Goal: Task Accomplishment & Management: Complete application form

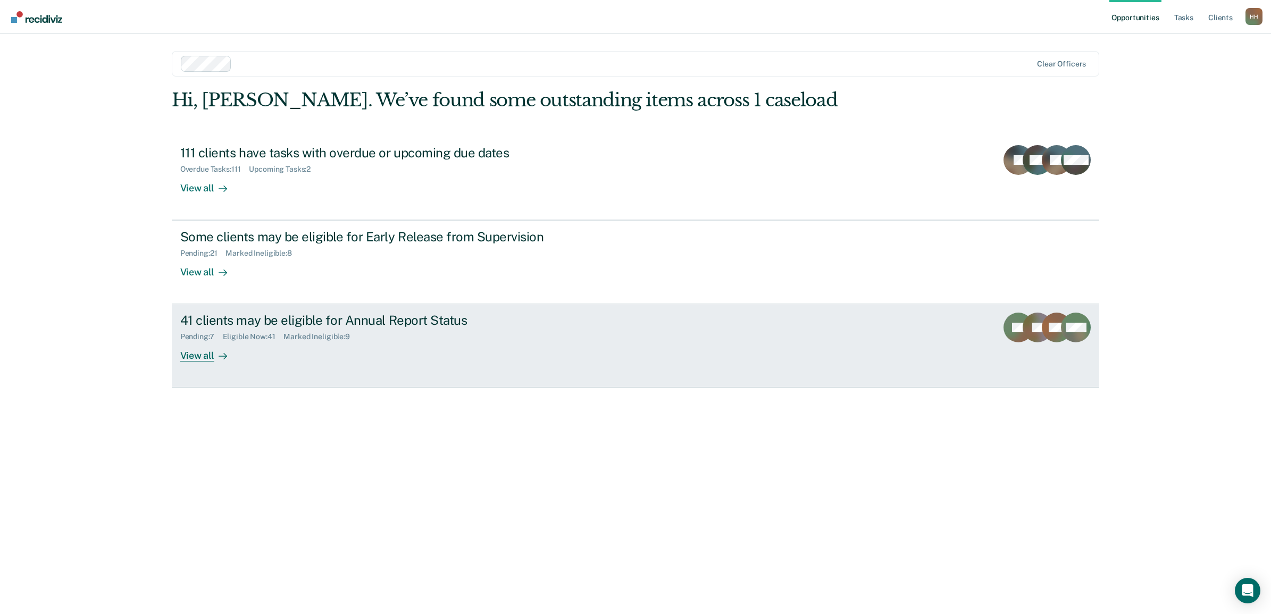
click at [210, 358] on div "View all" at bounding box center [210, 351] width 60 height 21
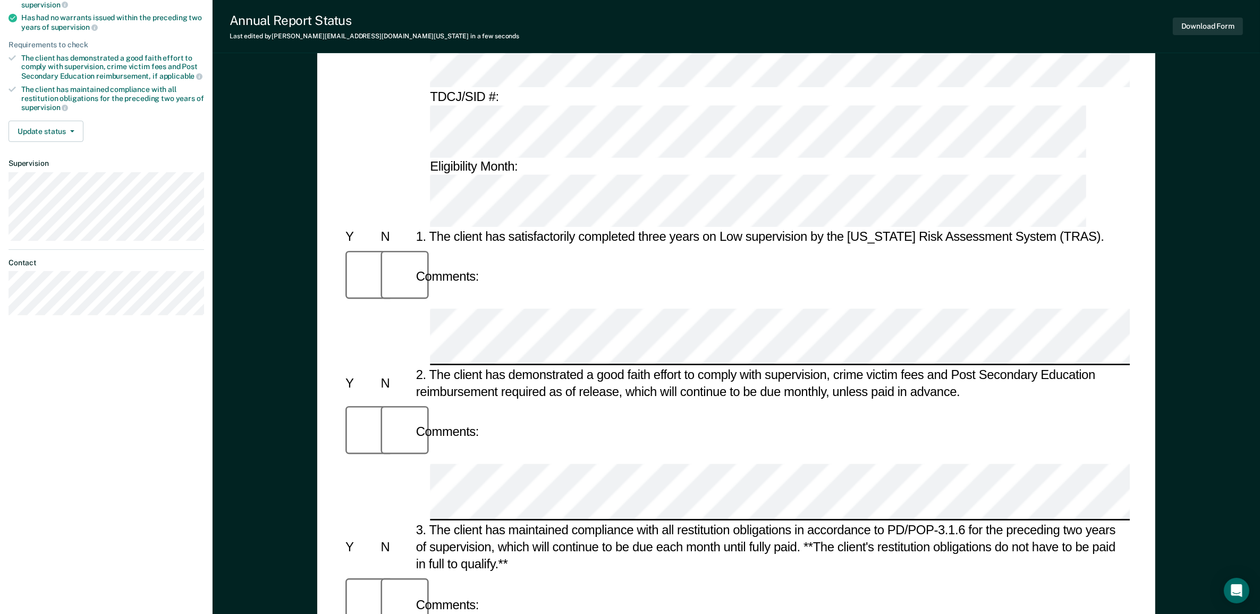
scroll to position [199, 0]
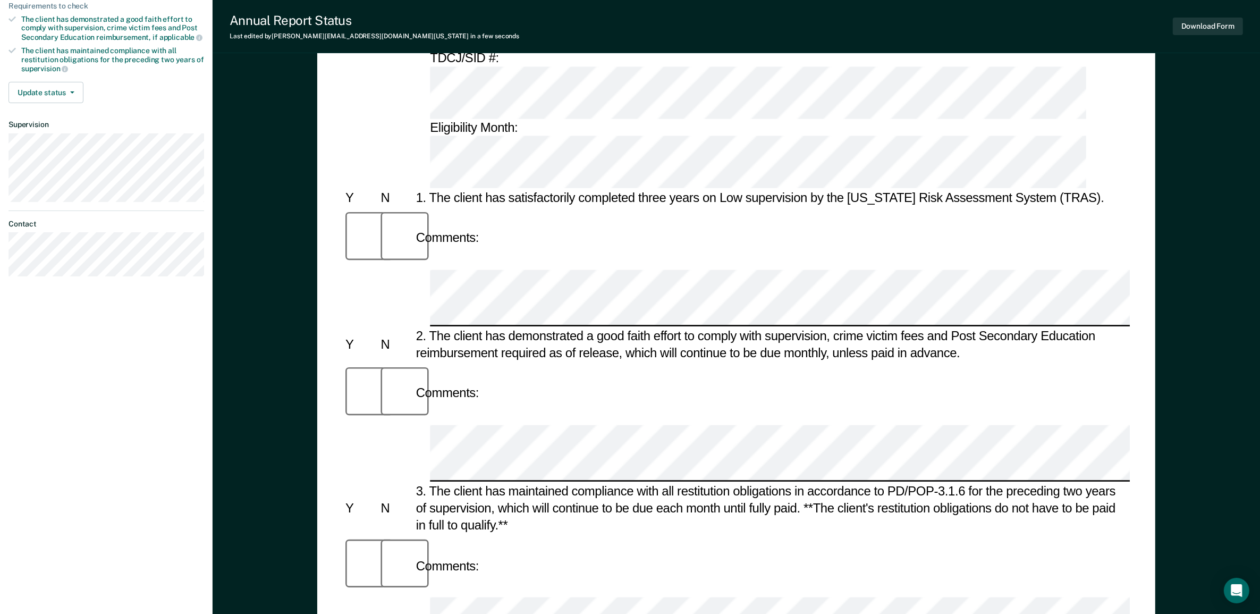
drag, startPoint x: 895, startPoint y: 288, endPoint x: 425, endPoint y: 285, distance: 469.4
copy div "The client has not had a warrant issued with in the preceding two years of supe…"
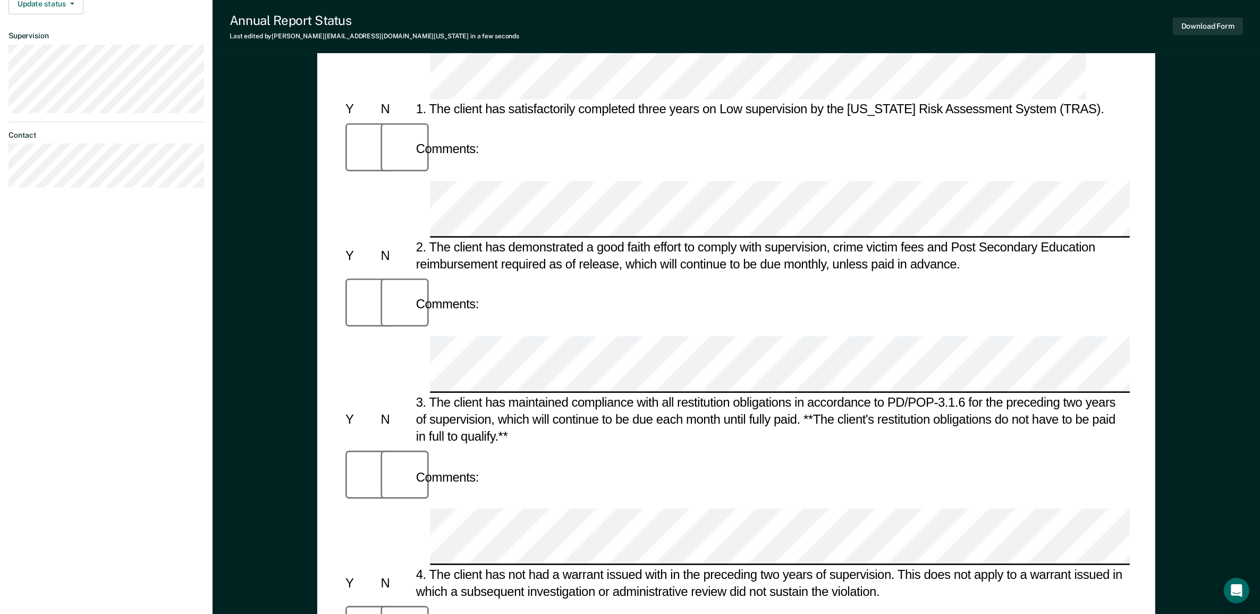
scroll to position [332, 0]
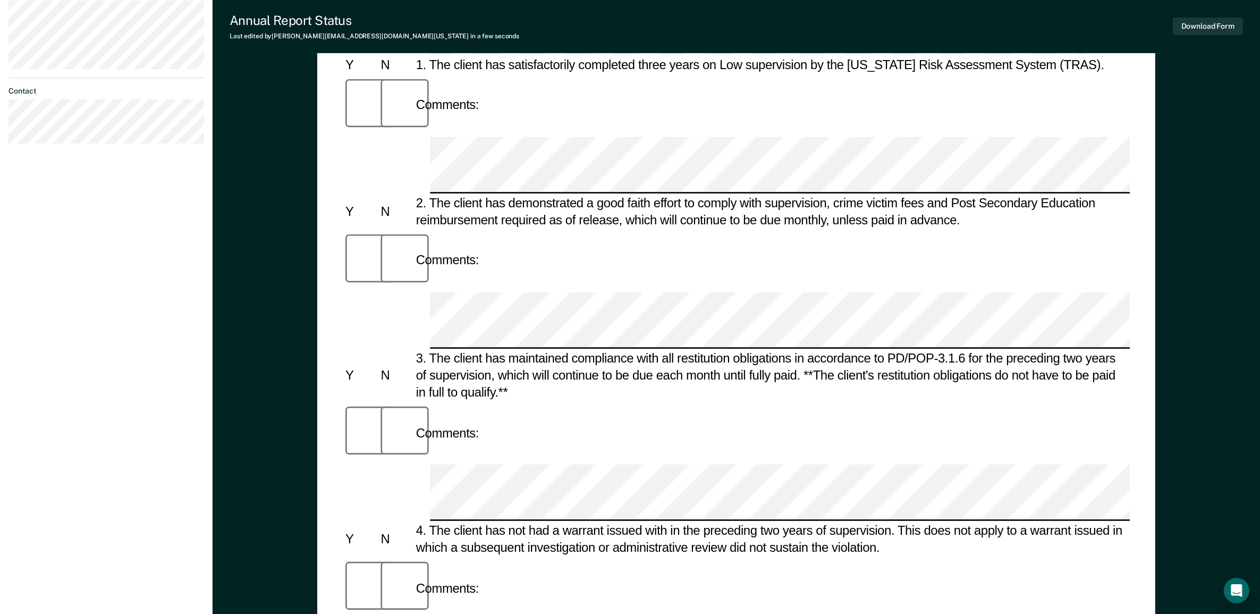
drag, startPoint x: 854, startPoint y: 237, endPoint x: 1037, endPoint y: 250, distance: 183.9
drag, startPoint x: 1037, startPoint y: 250, endPoint x: 1011, endPoint y: 230, distance: 33.7
copy div "client's reporting status to be modified to Annual Report."
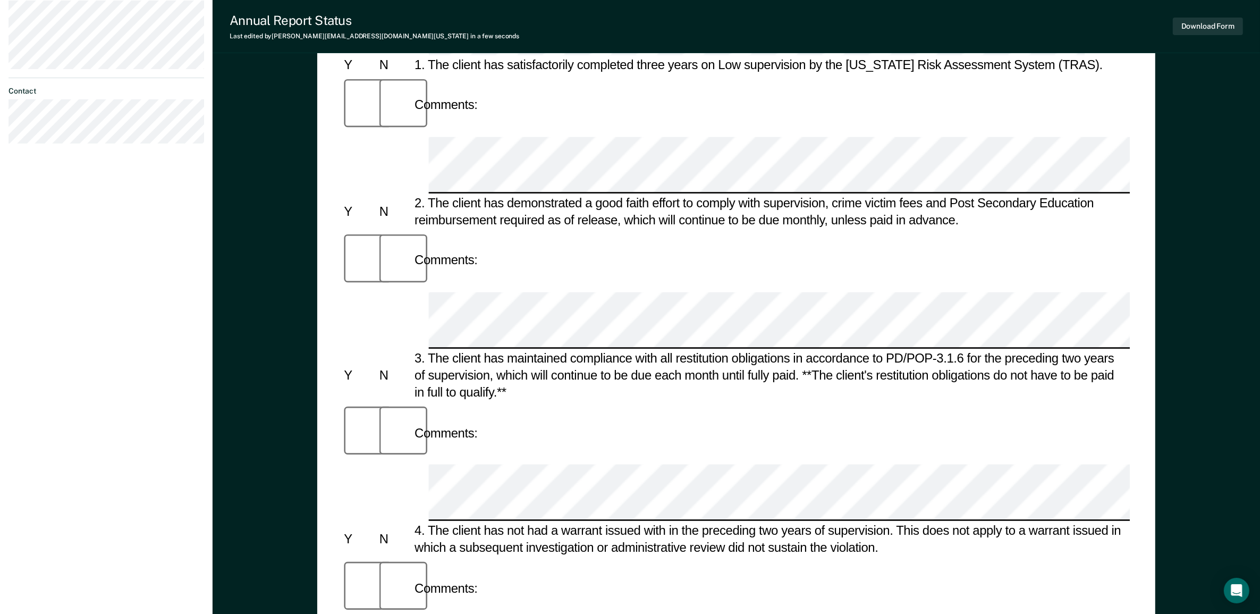
scroll to position [0, 0]
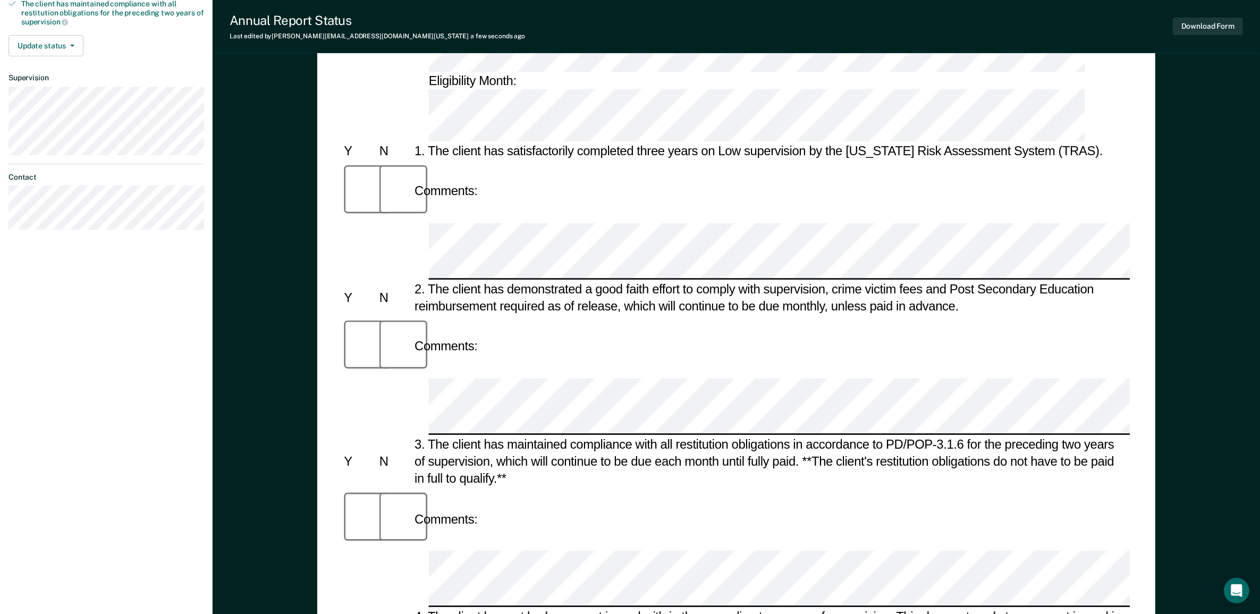
scroll to position [266, 0]
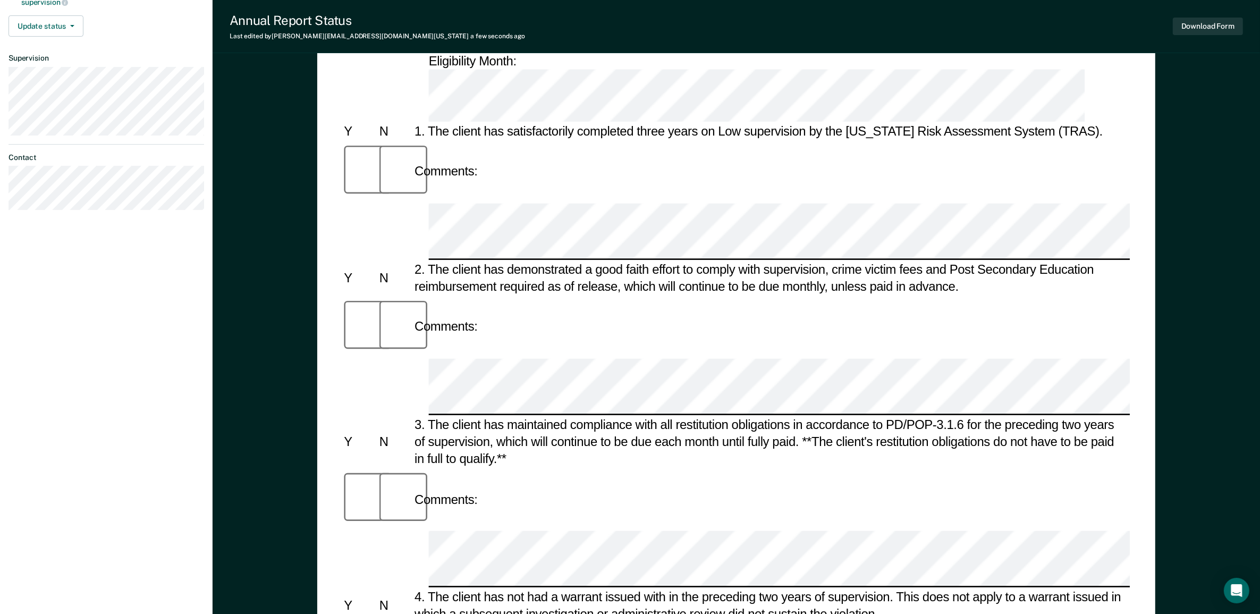
click at [1189, 21] on button "Download Form" at bounding box center [1208, 27] width 70 height 18
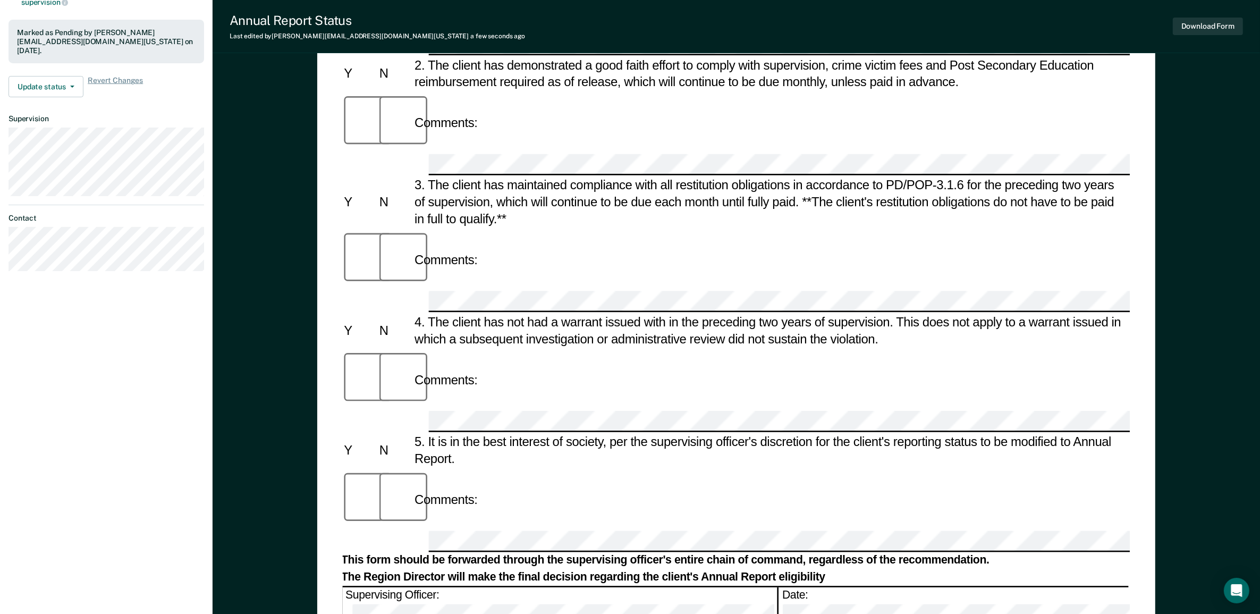
scroll to position [0, 0]
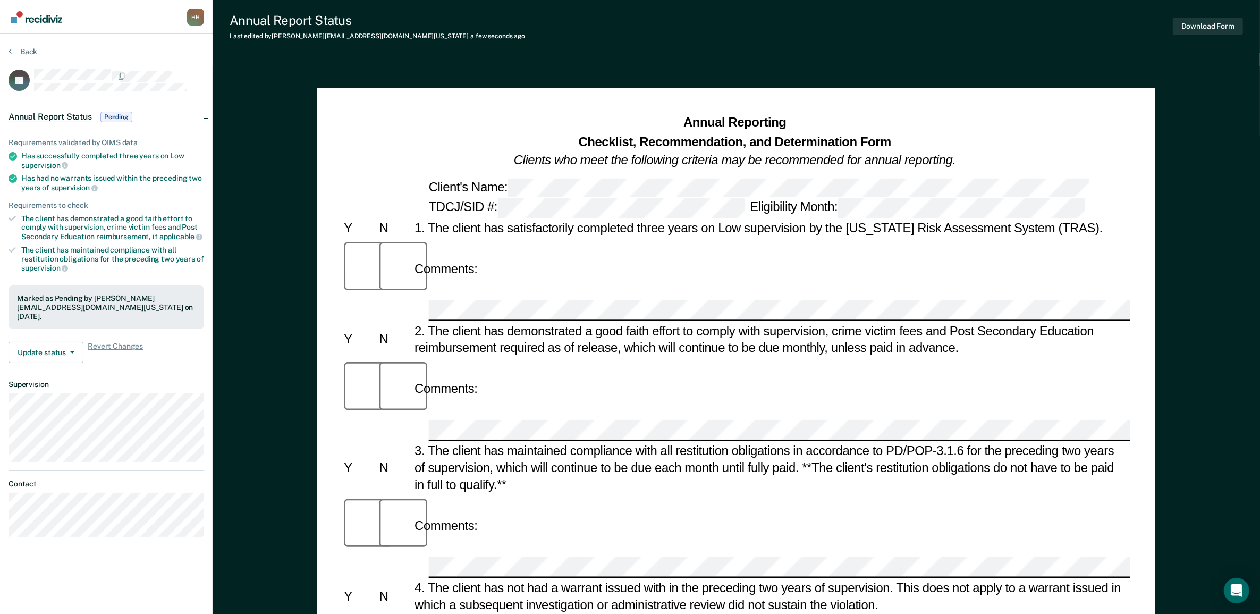
click at [72, 112] on span "Annual Report Status" at bounding box center [50, 117] width 83 height 11
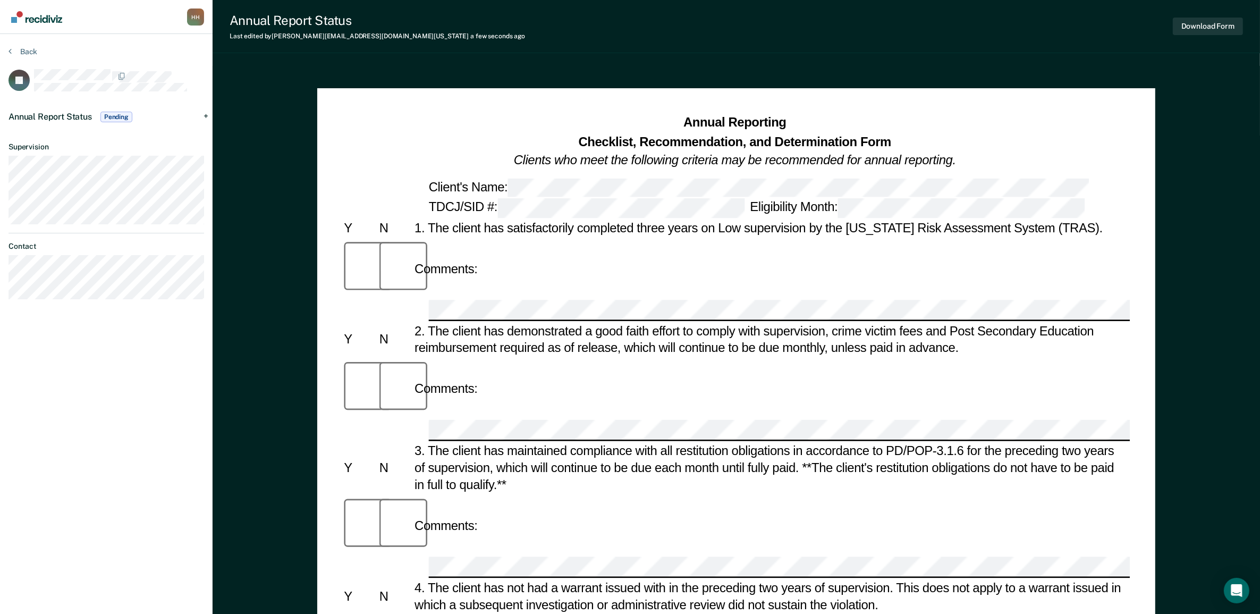
click at [62, 113] on span "Annual Report Status" at bounding box center [50, 117] width 83 height 10
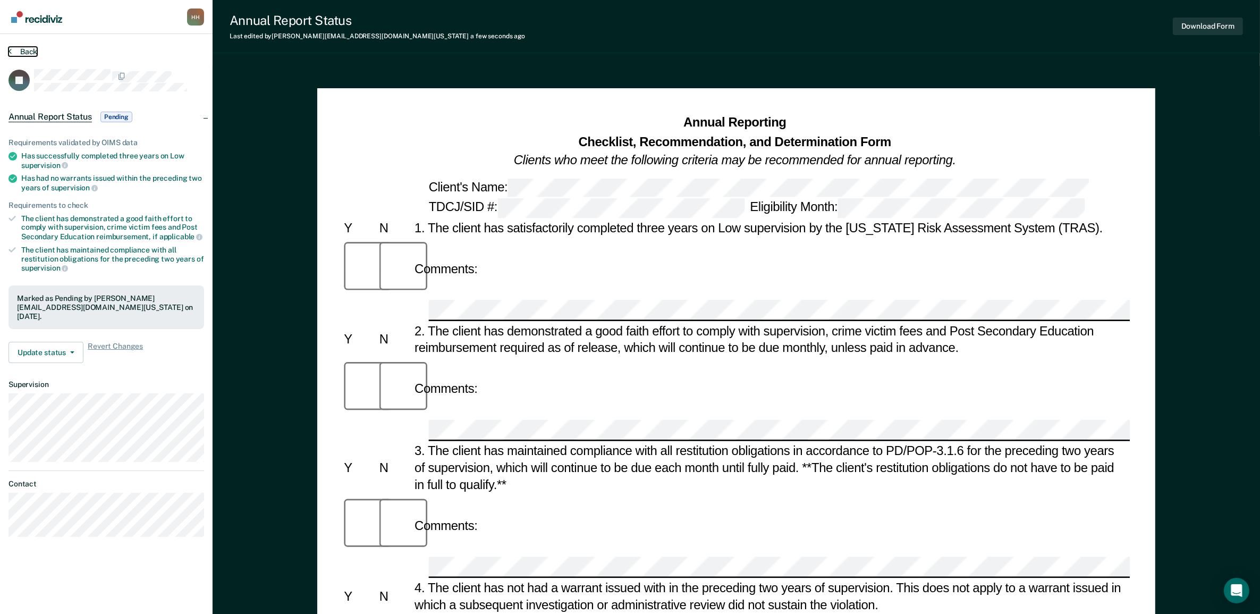
click at [23, 49] on button "Back" at bounding box center [23, 52] width 29 height 10
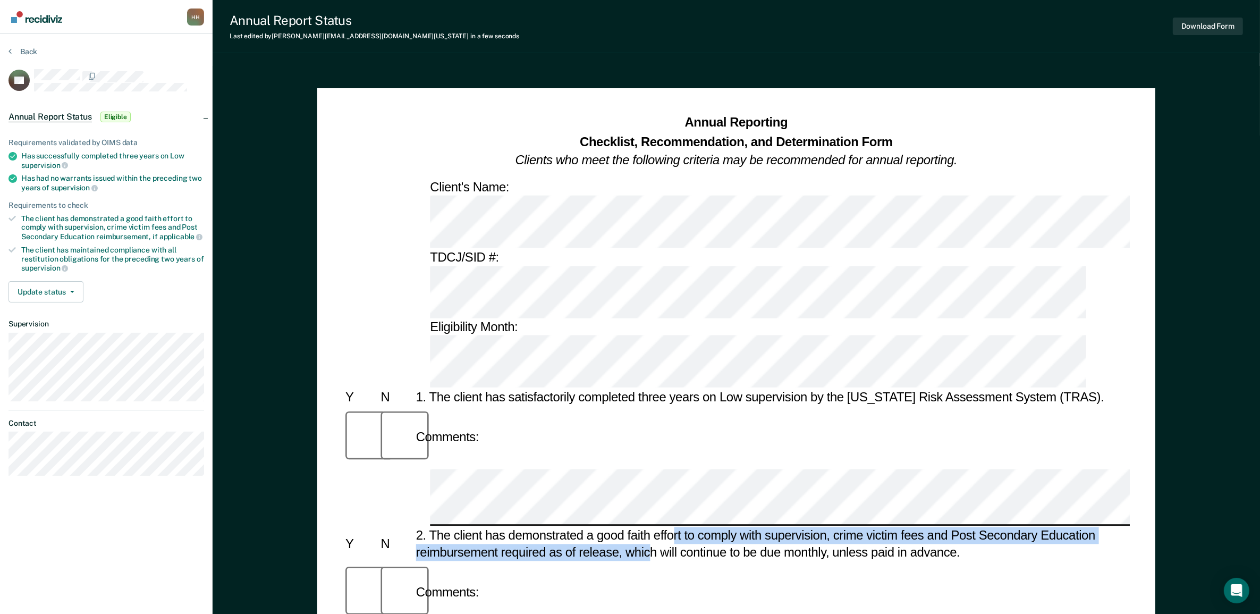
drag, startPoint x: 663, startPoint y: 298, endPoint x: 675, endPoint y: 295, distance: 12.6
click at [675, 527] on div "2. The client has demonstrated a good faith effort to comply with supervision, …" at bounding box center [772, 544] width 717 height 34
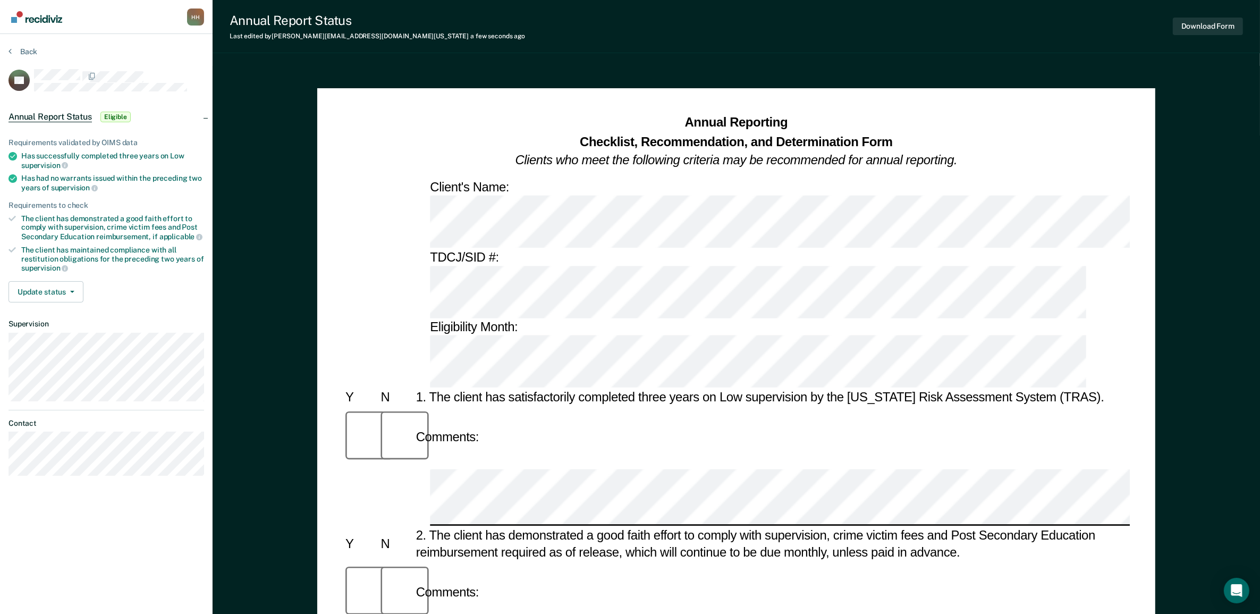
drag, startPoint x: 675, startPoint y: 295, endPoint x: 807, endPoint y: 346, distance: 141.4
click at [807, 562] on div "Comments:" at bounding box center [736, 592] width 787 height 61
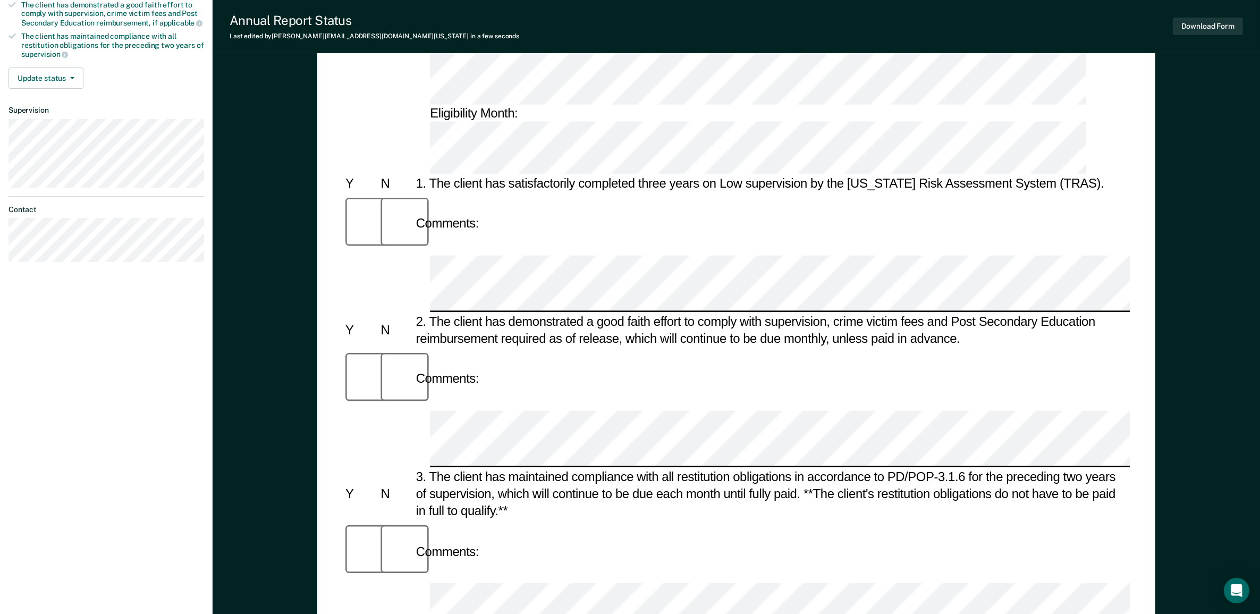
scroll to position [266, 0]
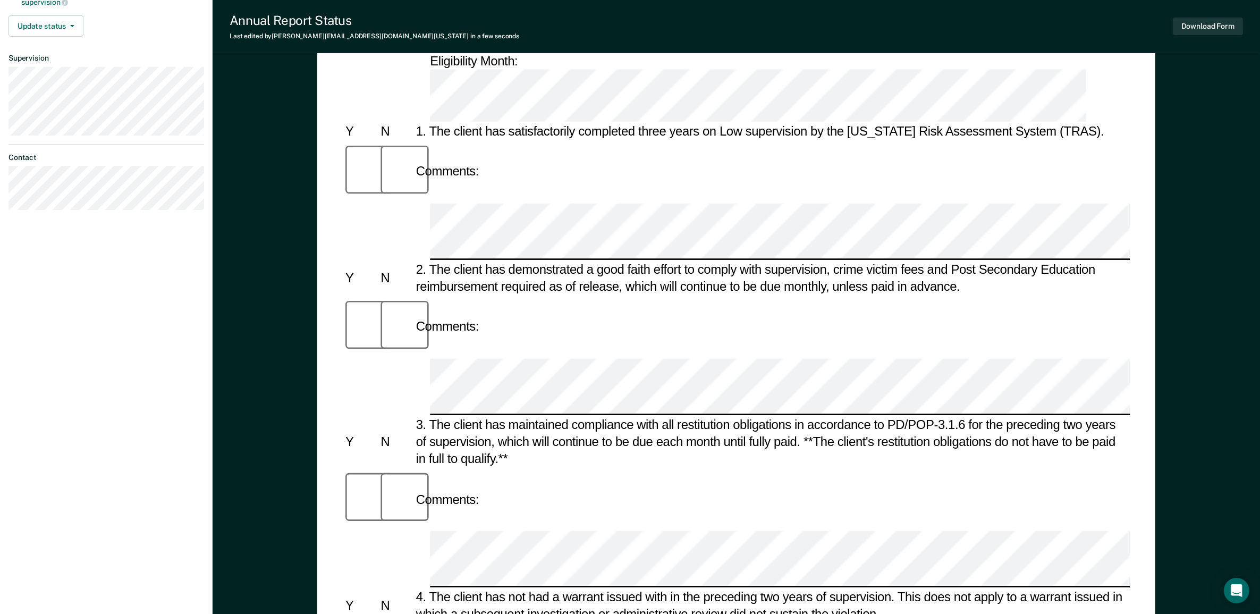
drag, startPoint x: 429, startPoint y: 300, endPoint x: 609, endPoint y: 309, distance: 179.9
copy div "It is in the best interest of society,"
drag, startPoint x: 611, startPoint y: 305, endPoint x: 982, endPoint y: 307, distance: 371.1
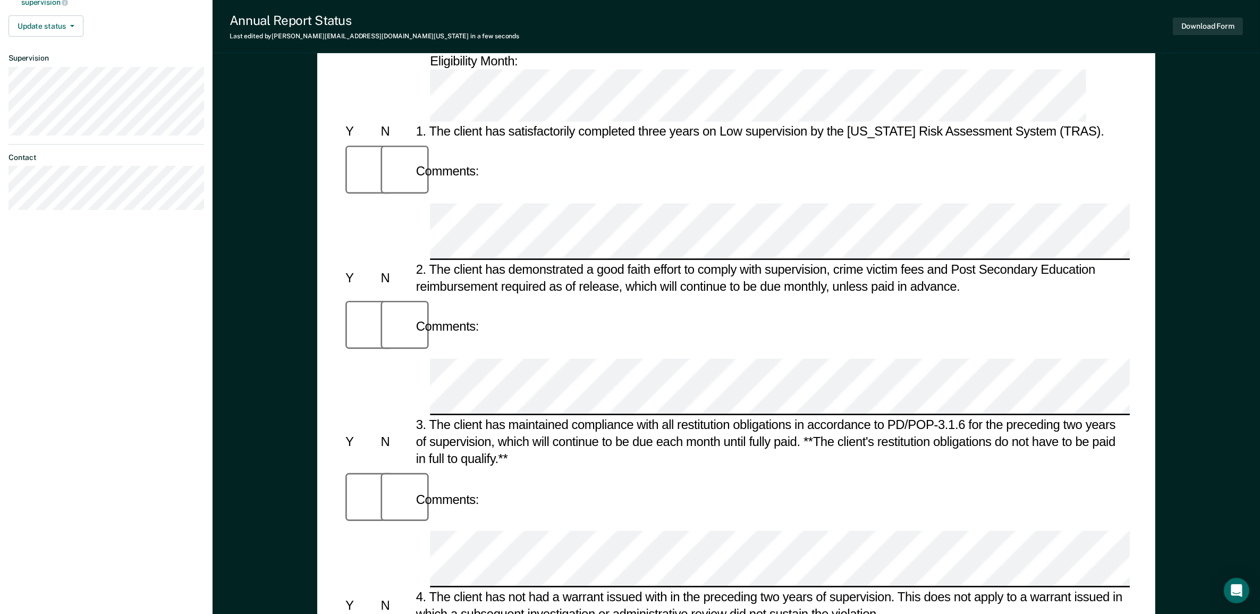
copy div "per the supervising officer's discretion for the client's reporting status"
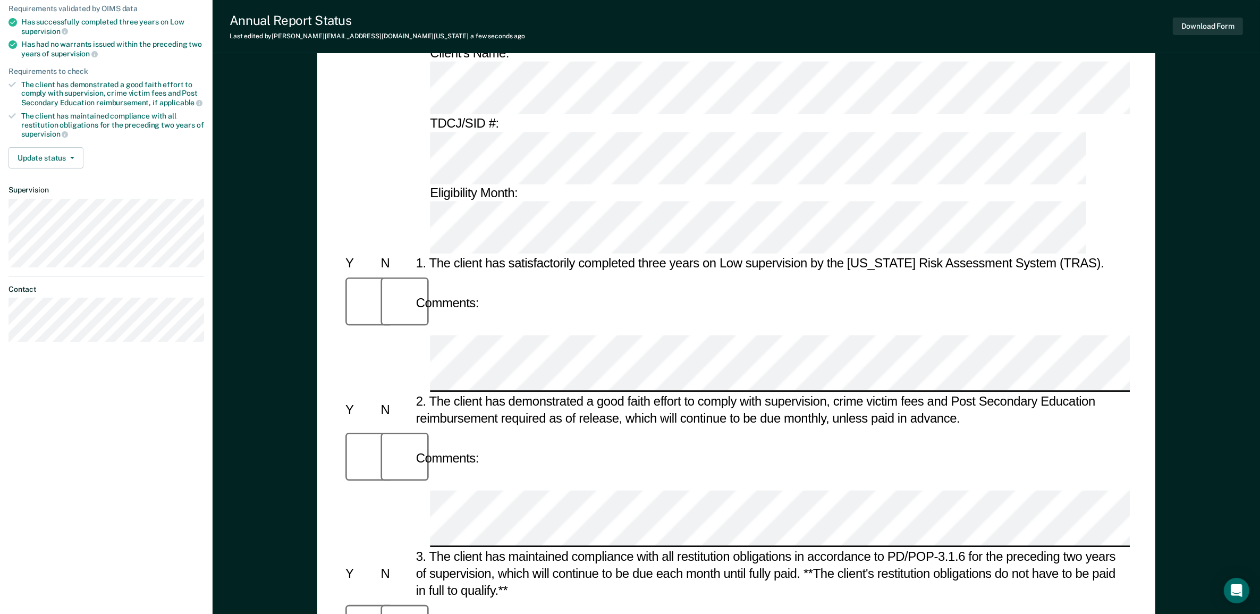
scroll to position [133, 0]
click at [431, 394] on div "2. The client has demonstrated a good faith effort to comply with supervision, …" at bounding box center [772, 411] width 717 height 34
drag, startPoint x: 431, startPoint y: 165, endPoint x: 797, endPoint y: 159, distance: 366.9
click at [797, 394] on div "2. The client has demonstrated a good faith effort to comply with supervision, …" at bounding box center [772, 411] width 717 height 34
copy div "The client has demonstrated a good faith effort to comply with supervision"
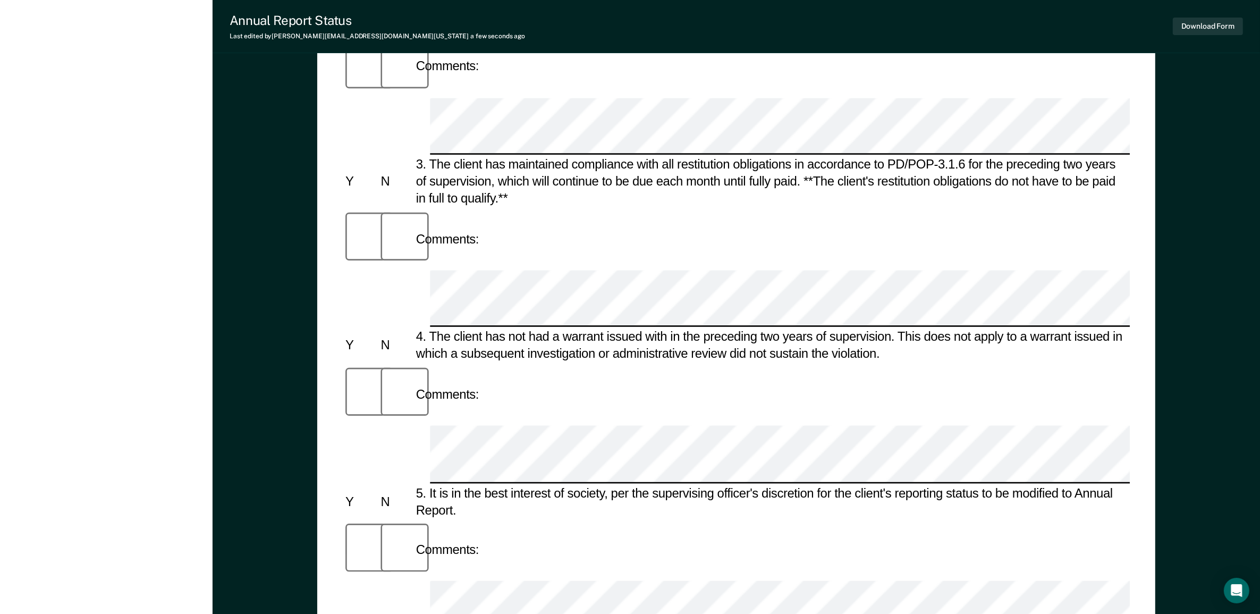
scroll to position [598, 0]
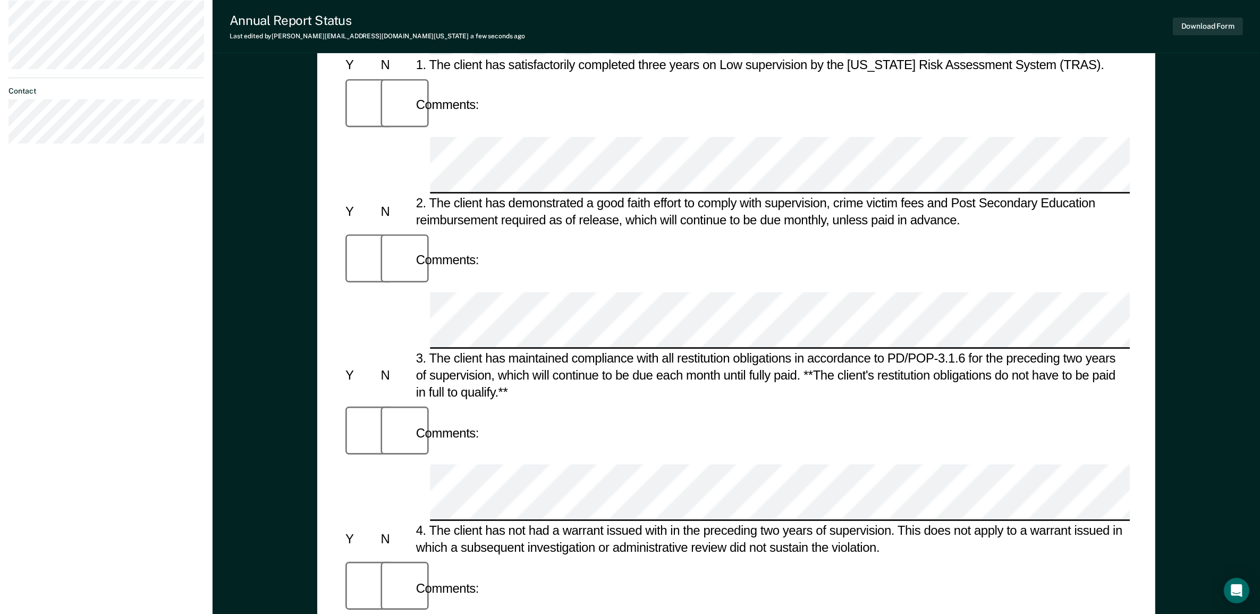
scroll to position [0, 0]
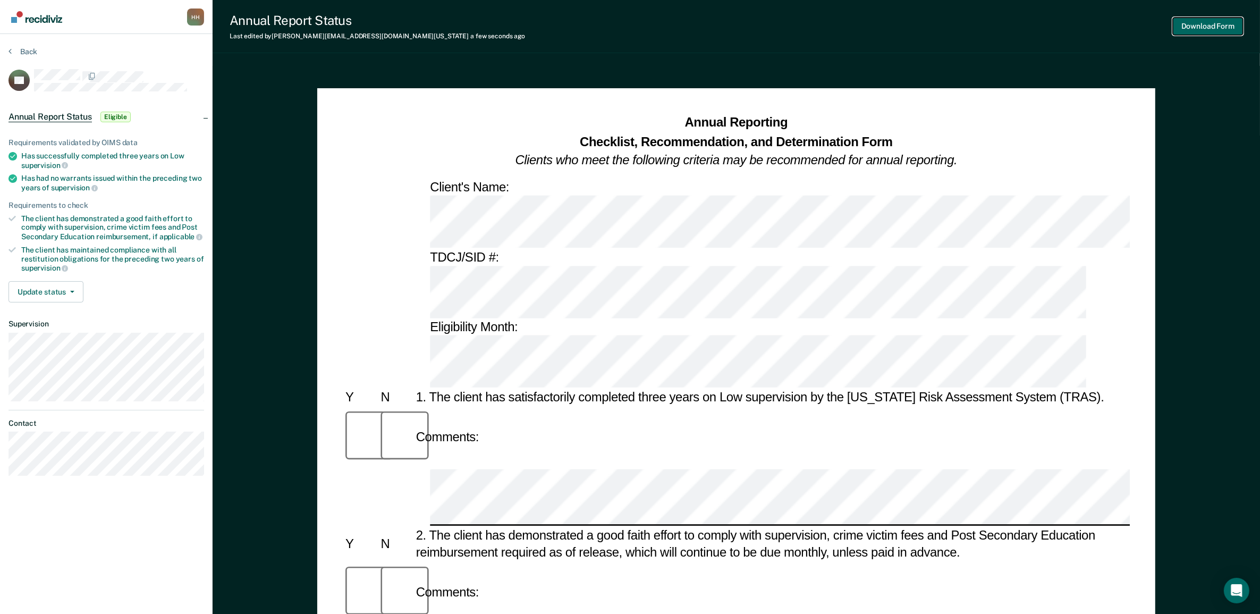
click at [1186, 21] on button "Download Form" at bounding box center [1208, 27] width 70 height 18
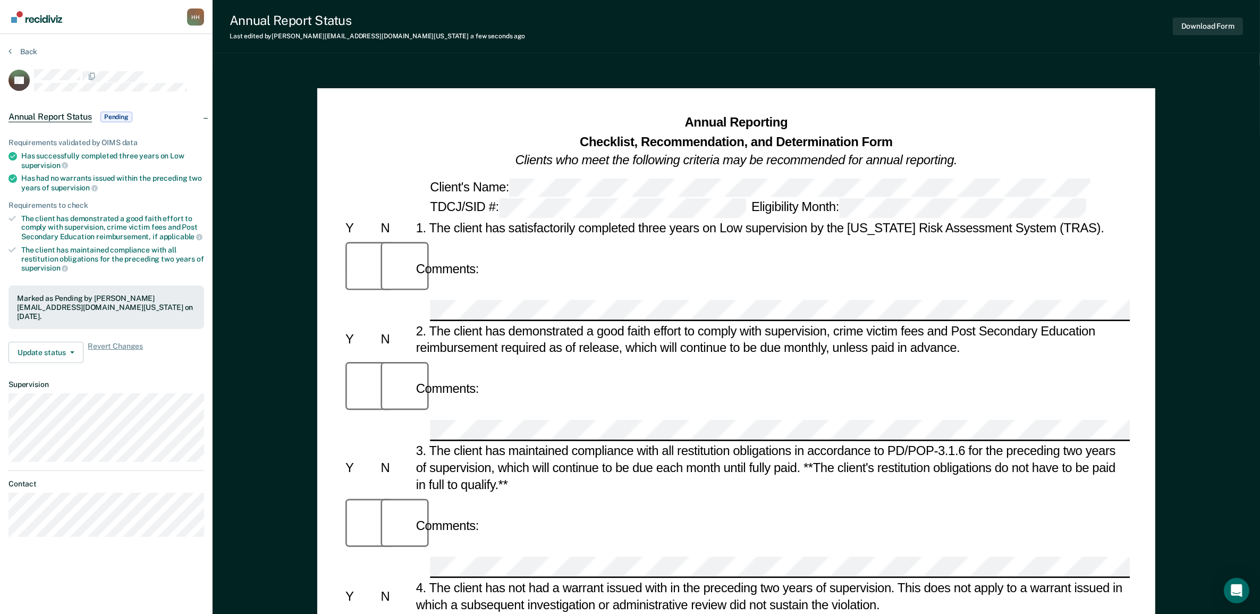
click at [33, 11] on img "Go to Recidiviz Home" at bounding box center [36, 17] width 51 height 12
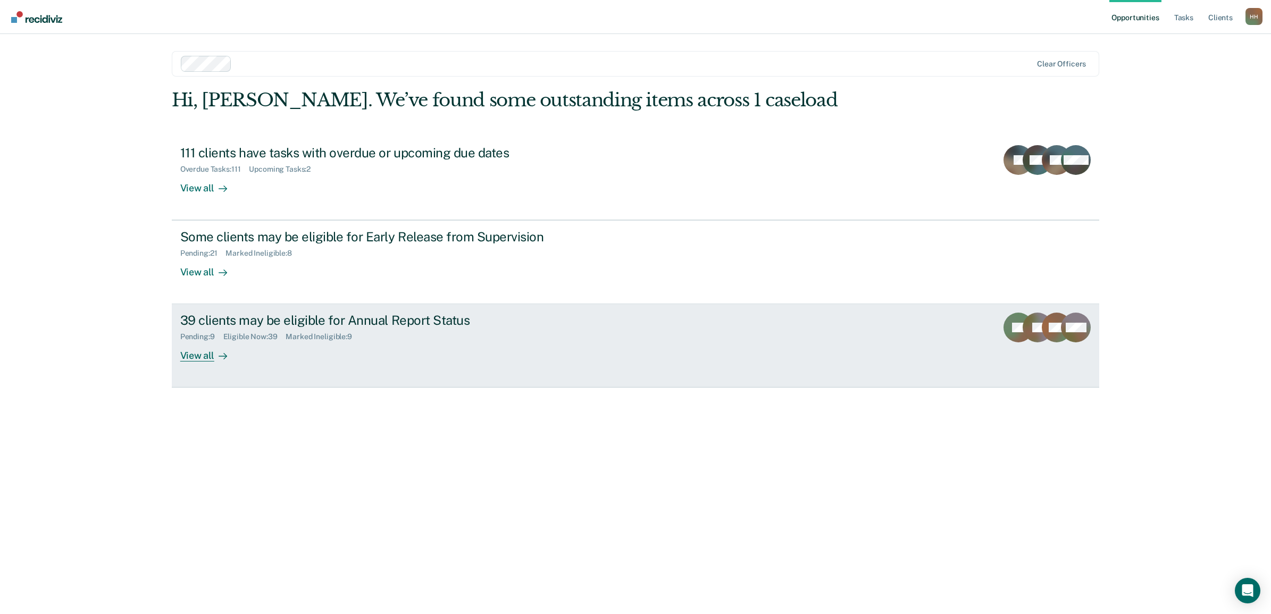
click at [250, 343] on div "39 clients may be eligible for Annual Report Status Pending : 9 Eligible Now : …" at bounding box center [379, 337] width 399 height 49
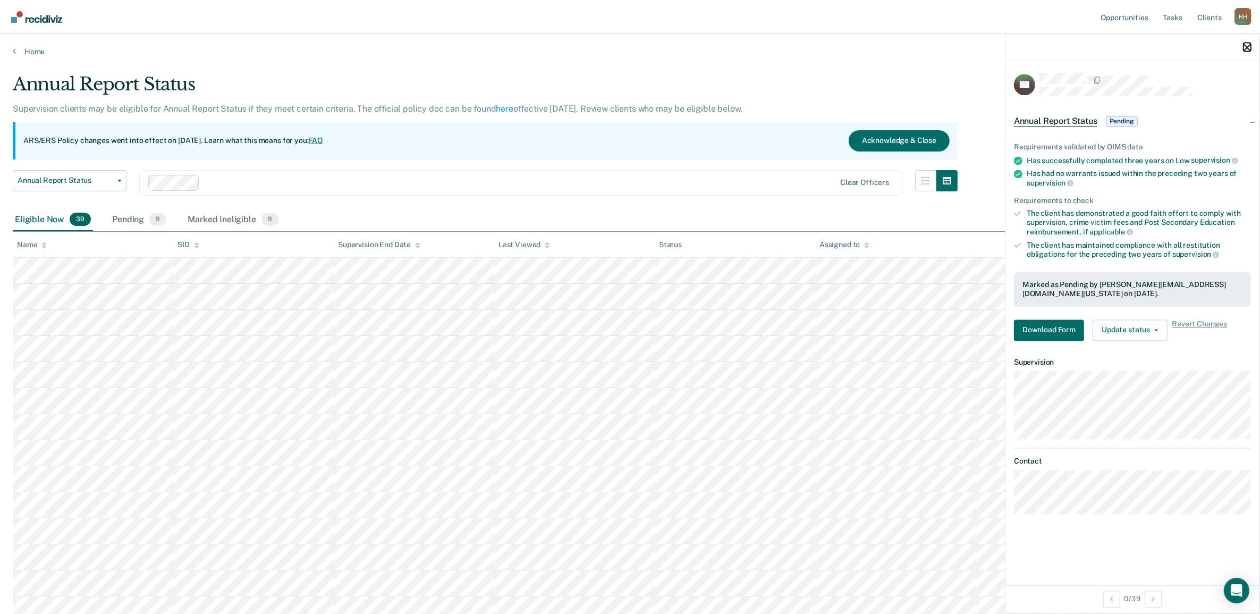
click at [1244, 48] on icon "button" at bounding box center [1247, 47] width 7 height 7
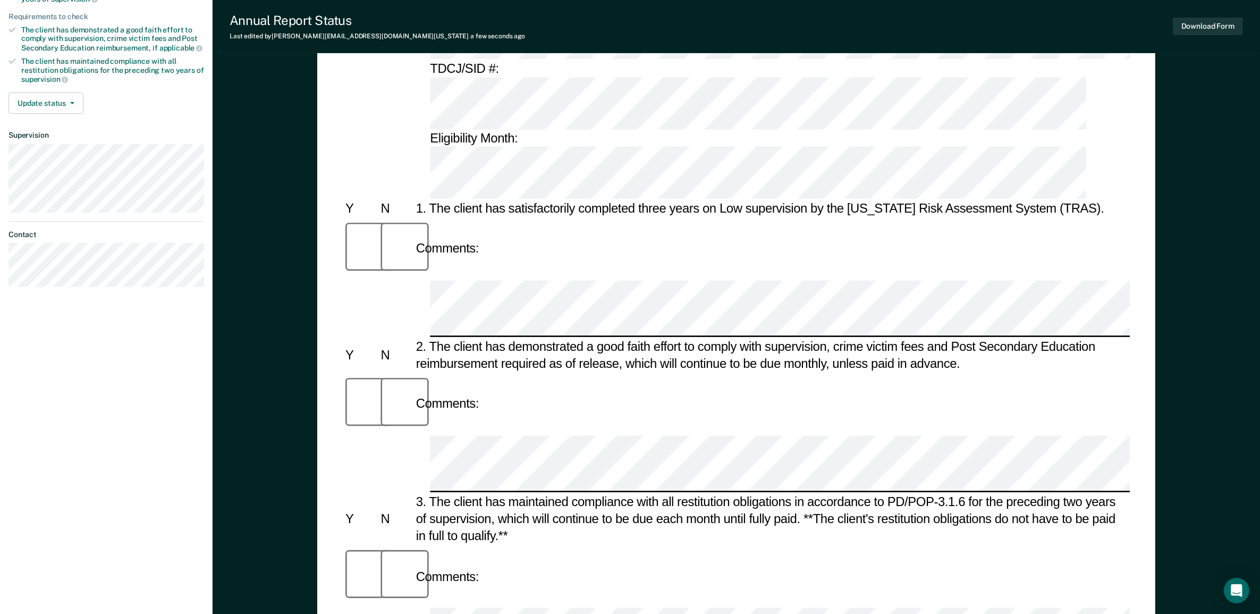
scroll to position [199, 0]
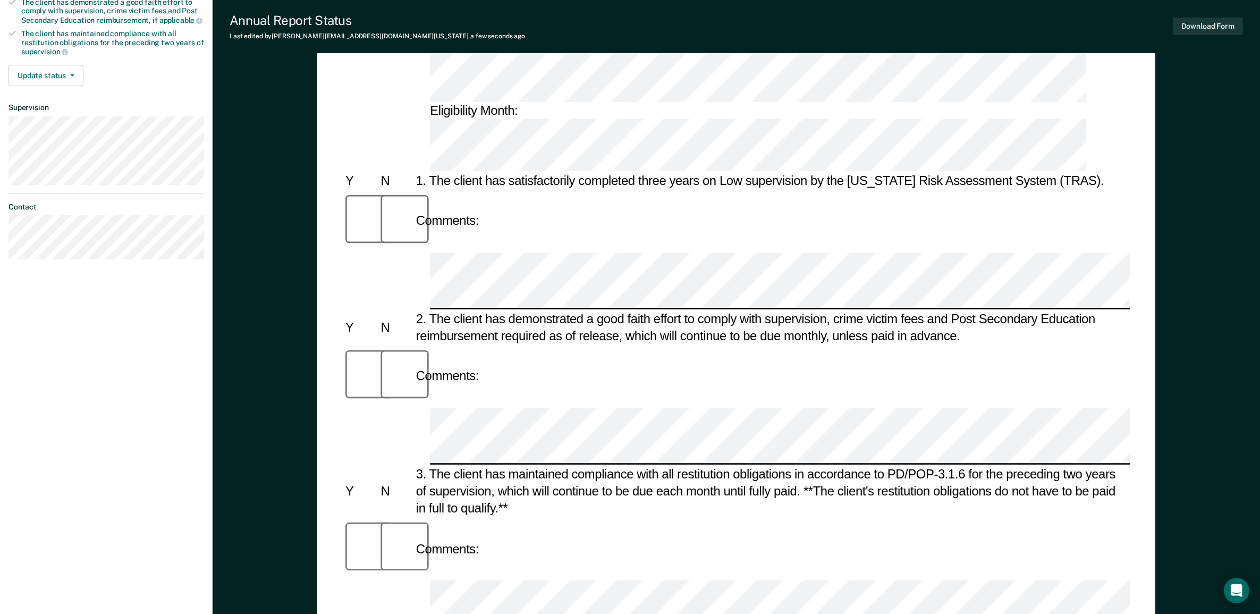
scroll to position [266, 0]
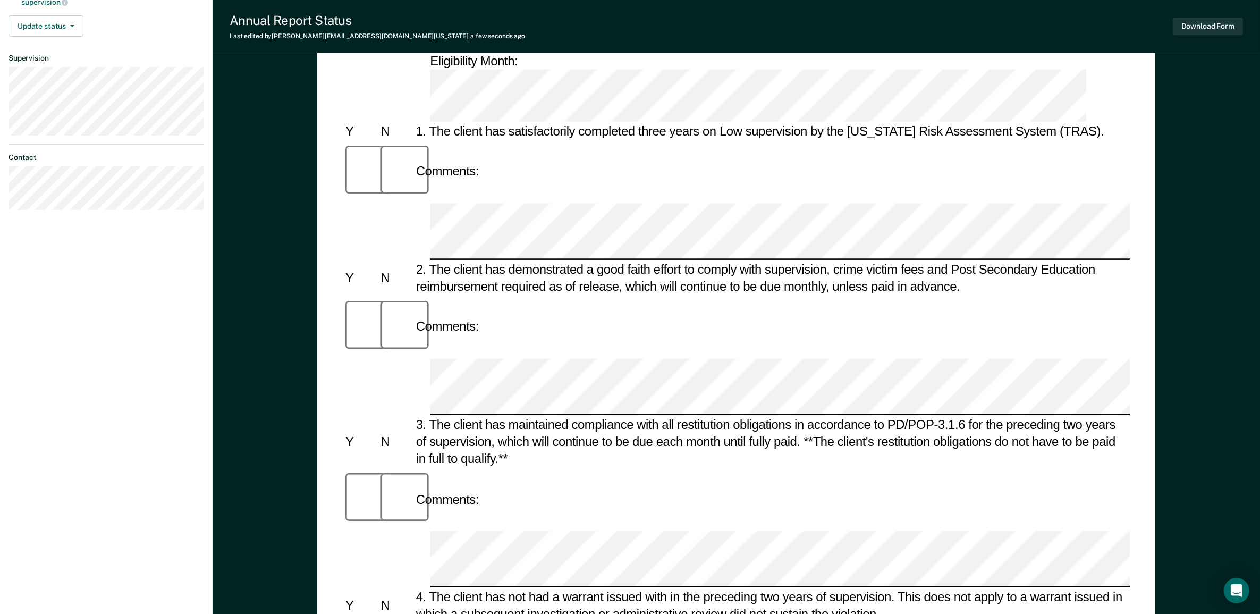
drag, startPoint x: 817, startPoint y: 302, endPoint x: 1099, endPoint y: 315, distance: 282.6
copy div "for the client's reporting status to be modified to Annual Report."
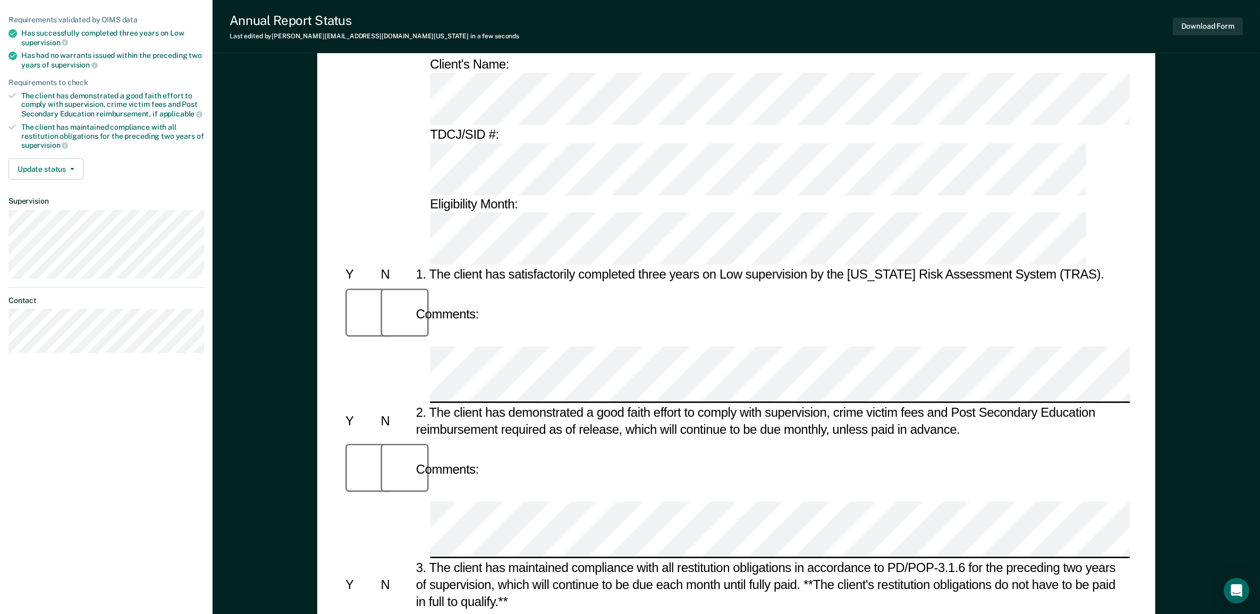
scroll to position [0, 0]
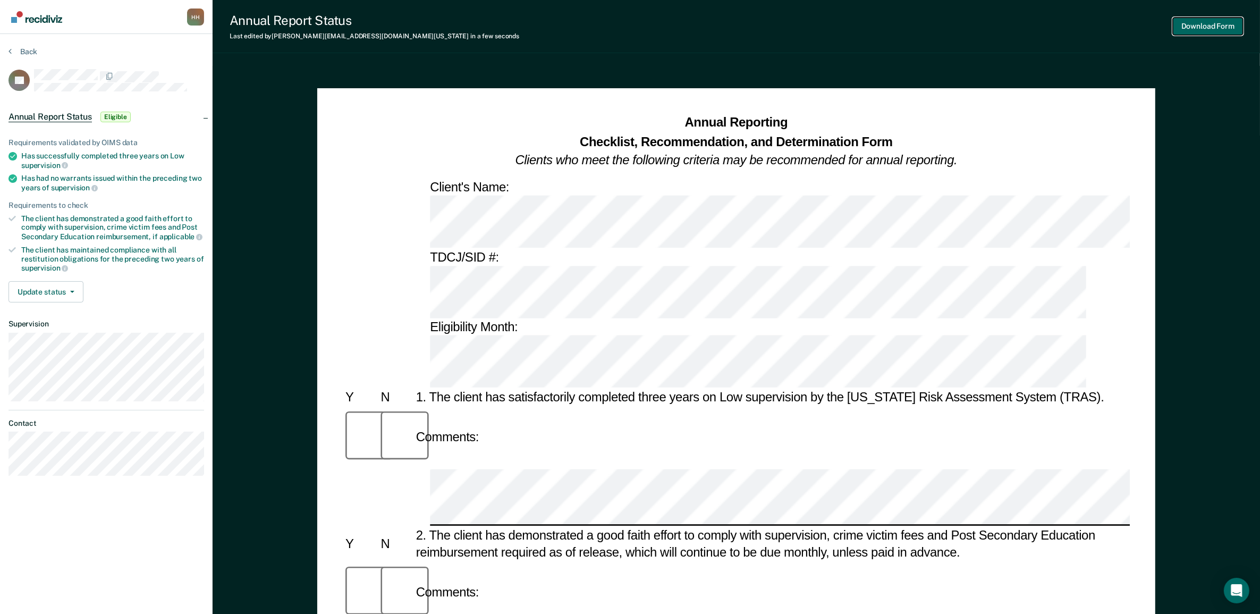
click at [1199, 19] on button "Download Form" at bounding box center [1208, 27] width 70 height 18
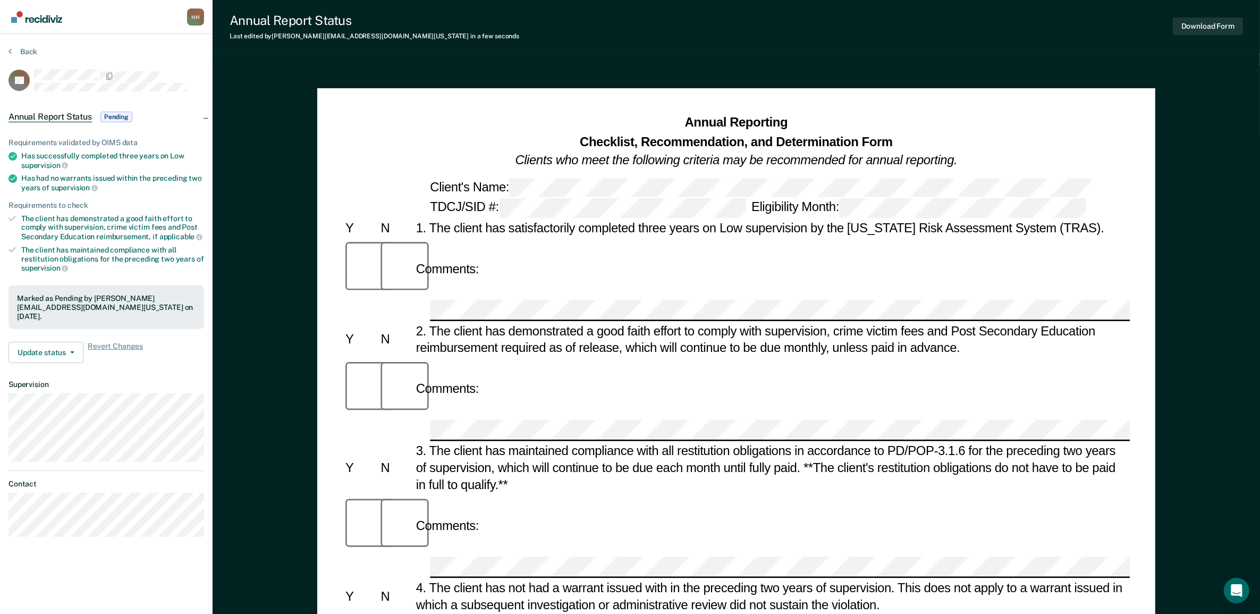
click at [57, 14] on img "Go to Recidiviz Home" at bounding box center [36, 17] width 51 height 12
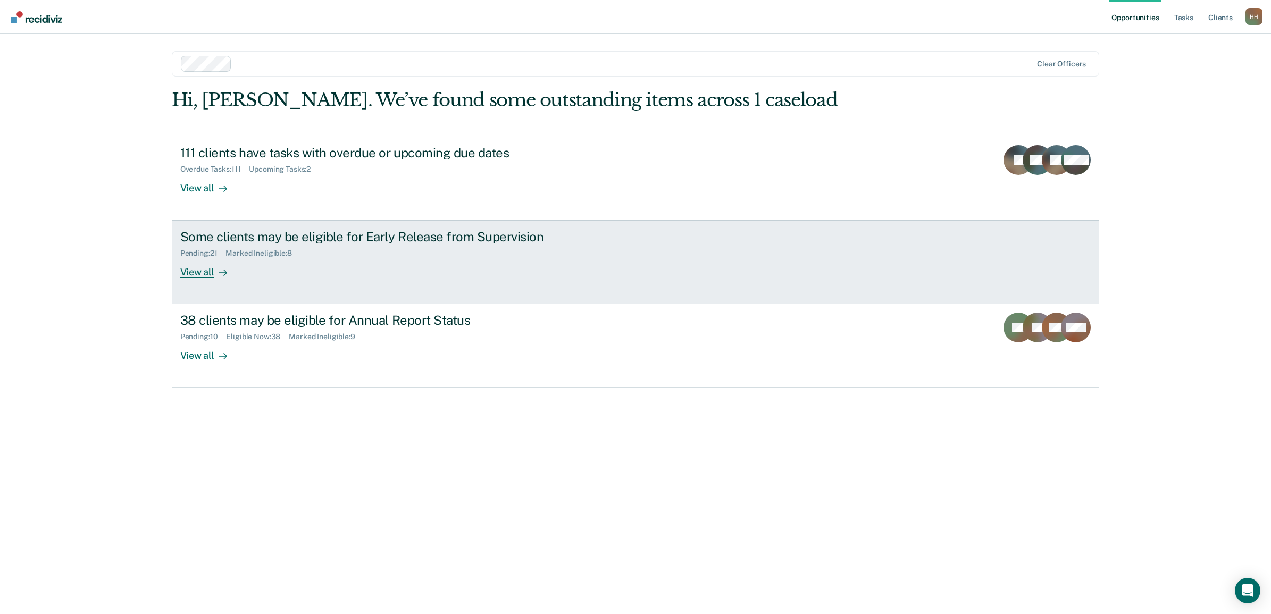
click at [250, 257] on div "Marked Ineligible : 8" at bounding box center [262, 253] width 74 height 9
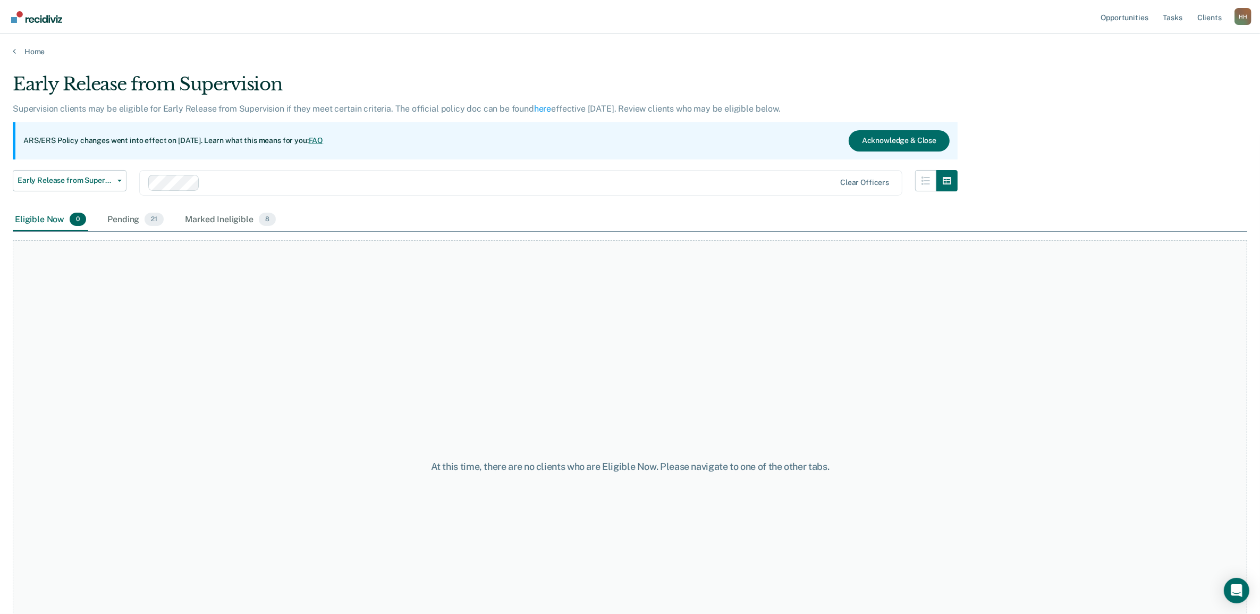
click at [63, 13] on link "Go to Recidiviz Home" at bounding box center [37, 16] width 56 height 33
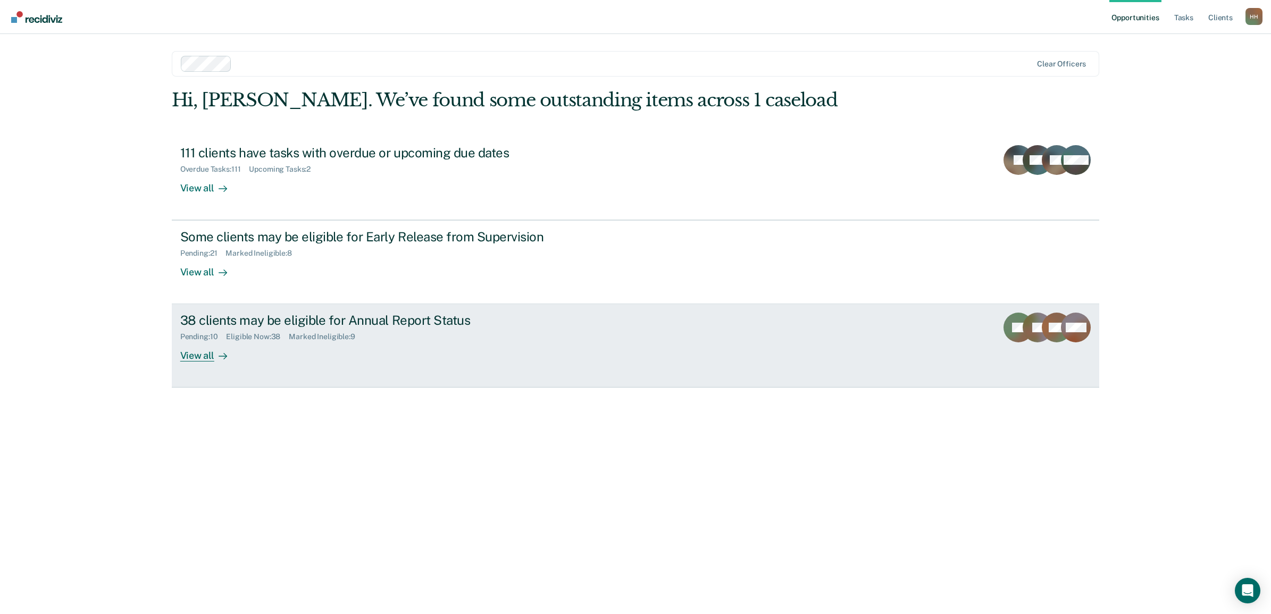
click at [234, 320] on div "38 clients may be eligible for Annual Report Status" at bounding box center [366, 320] width 373 height 15
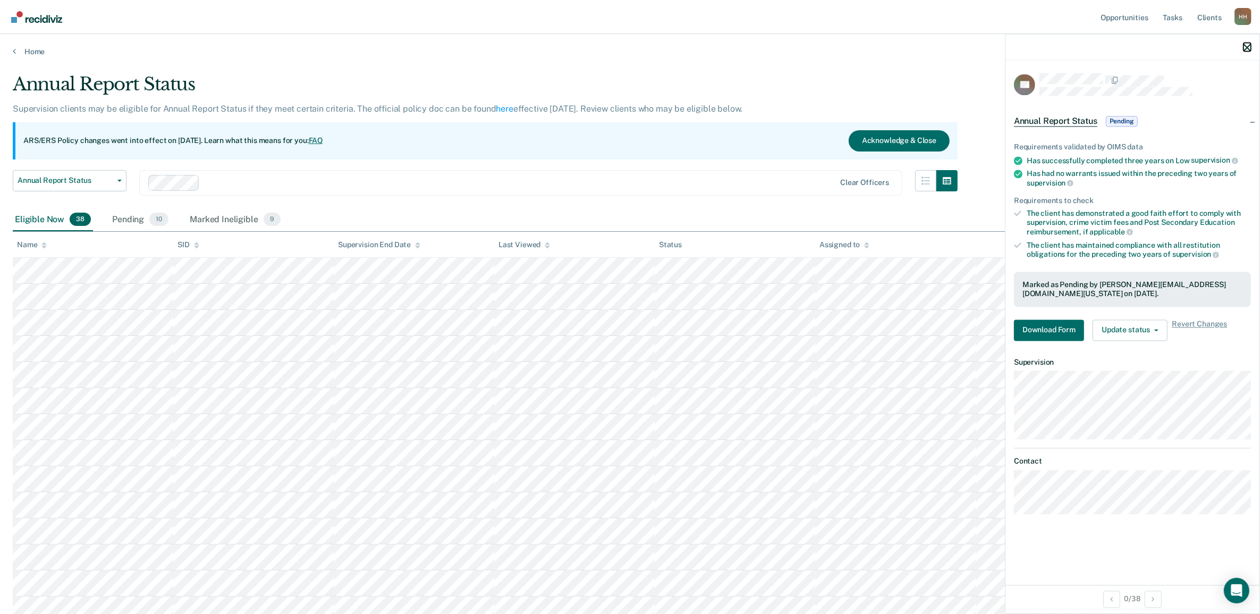
click at [1250, 51] on icon "button" at bounding box center [1247, 47] width 7 height 7
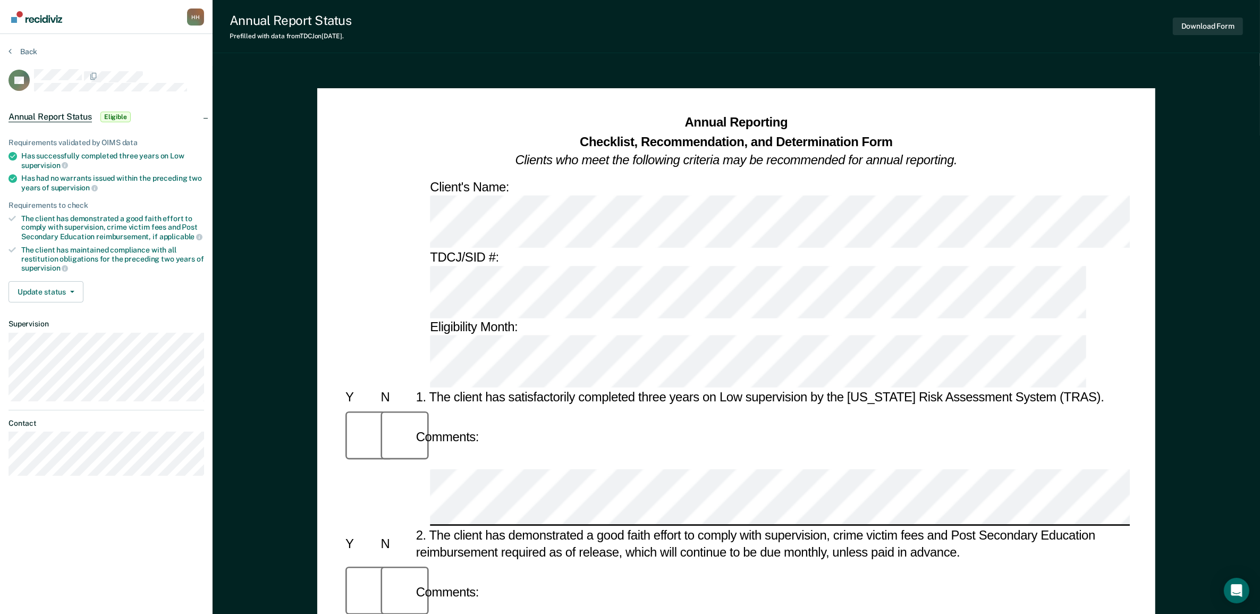
click at [30, 15] on img "Go to Recidiviz Home" at bounding box center [36, 17] width 51 height 12
